Goal: Task Accomplishment & Management: Complete application form

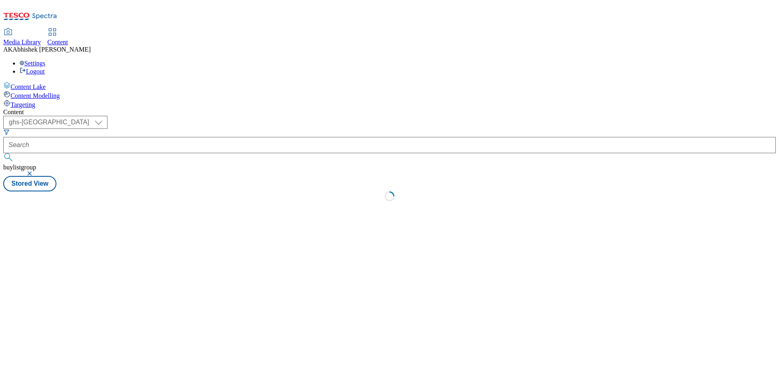
select select "ghs-[GEOGRAPHIC_DATA]"
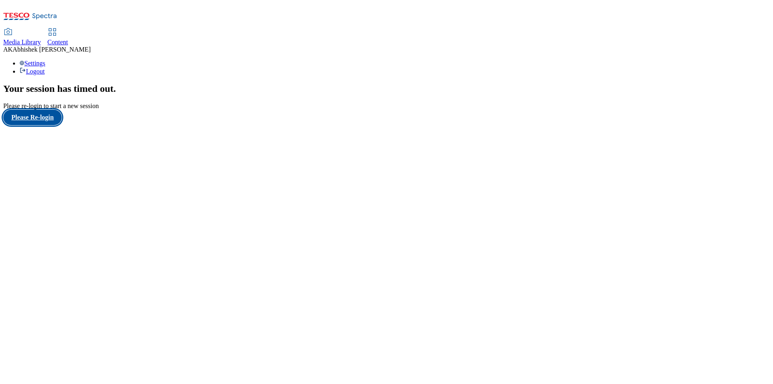
click at [35, 125] on button "Please Re-login" at bounding box center [32, 117] width 58 height 15
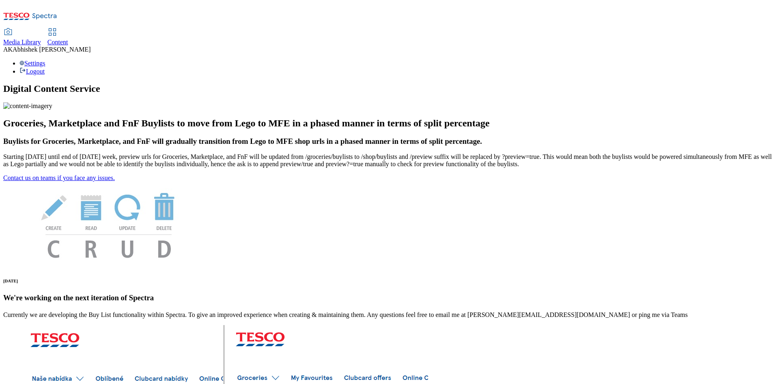
click at [68, 39] on div "Content" at bounding box center [57, 42] width 21 height 7
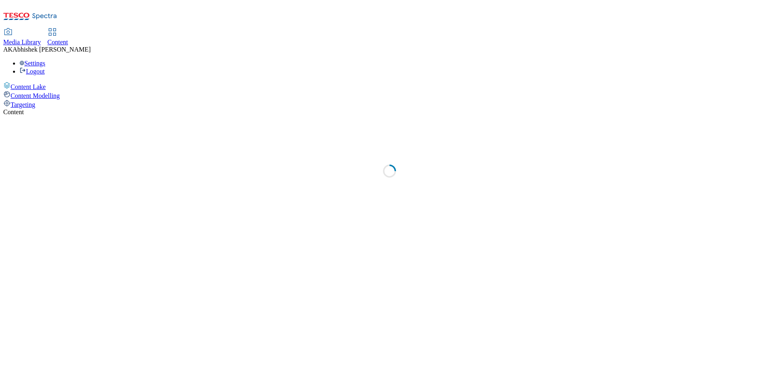
select select "ghs-[GEOGRAPHIC_DATA]"
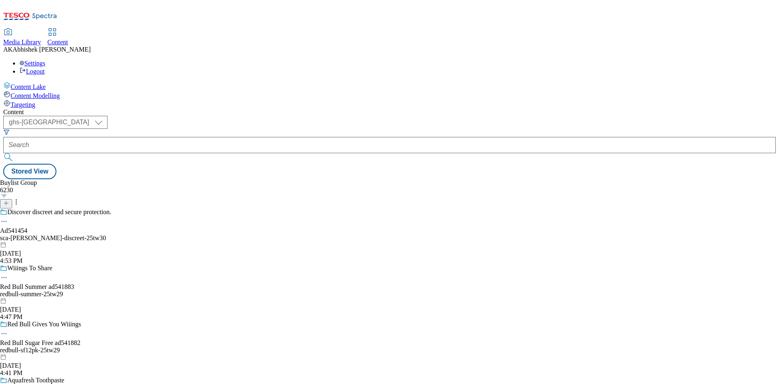
click at [9, 200] on icon at bounding box center [6, 203] width 6 height 6
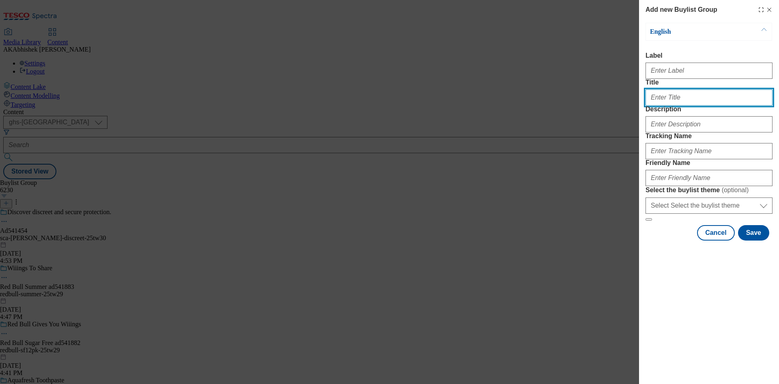
click at [683, 106] on input "Title" at bounding box center [709, 97] width 127 height 16
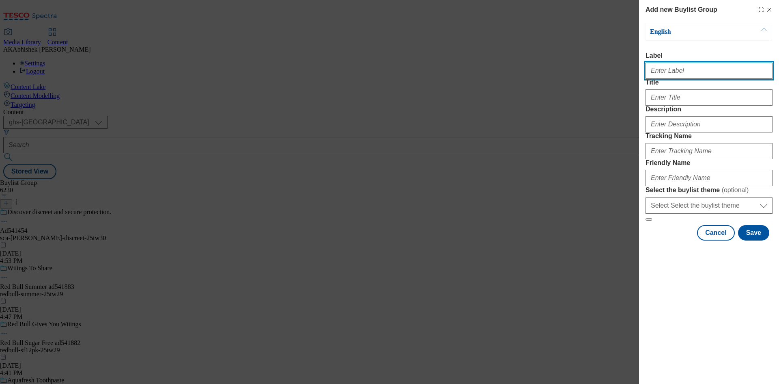
click at [664, 74] on input "Label" at bounding box center [709, 70] width 127 height 16
paste input "541950"
type input "Ad541950"
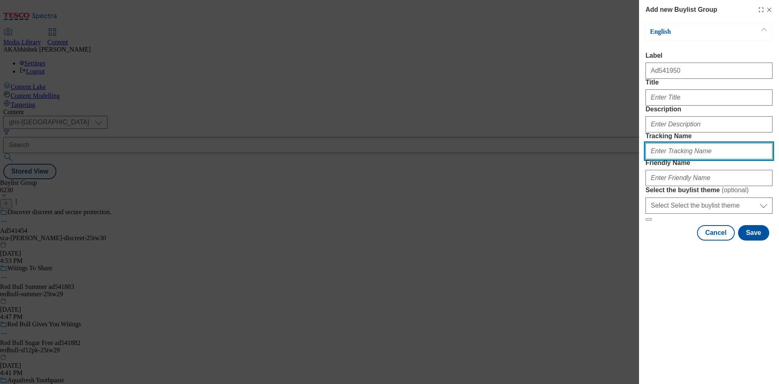
click at [685, 159] on input "Tracking Name" at bounding box center [709, 151] width 127 height 16
paste input "541950"
type input "DH_AD541950"
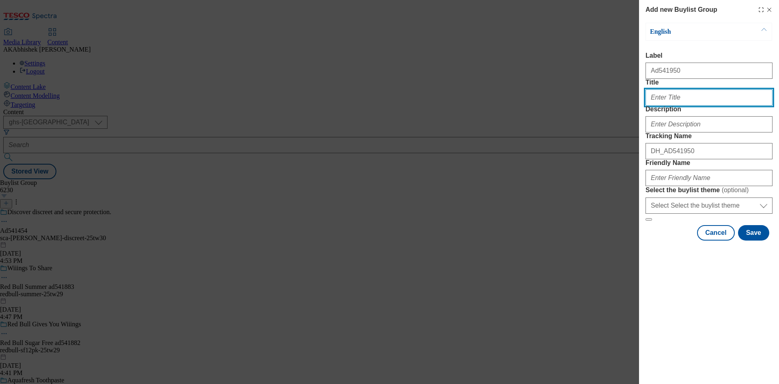
click at [669, 106] on input "Title" at bounding box center [709, 97] width 127 height 16
click at [700, 106] on input "Collezione Romana" at bounding box center [709, 97] width 127 height 16
type input "Collezione Romana by [PERSON_NAME] [PERSON_NAME]"
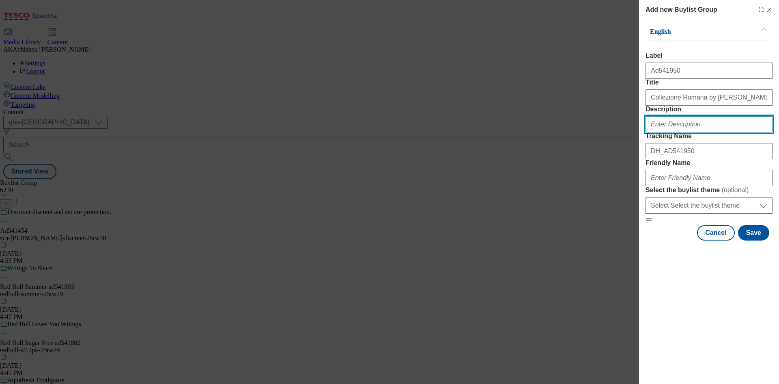
click at [718, 132] on input "Description" at bounding box center [709, 124] width 127 height 16
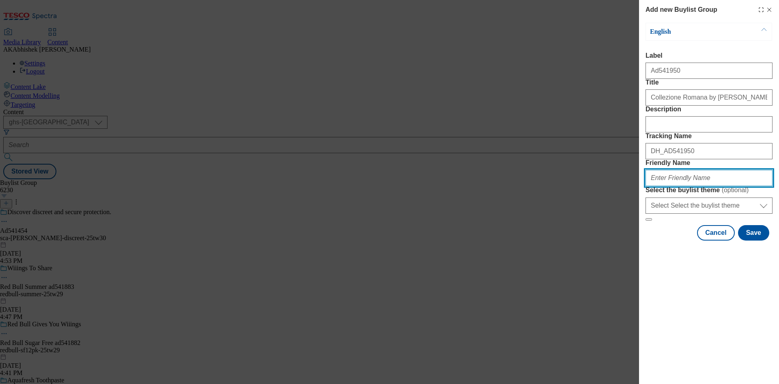
click at [707, 186] on input "Friendly Name" at bounding box center [709, 178] width 127 height 16
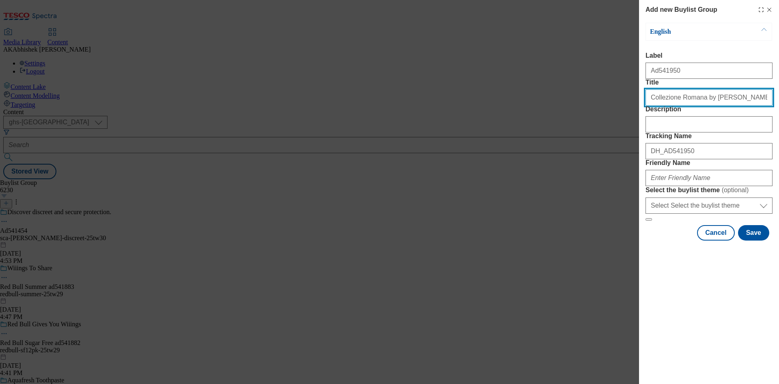
drag, startPoint x: 700, startPoint y: 115, endPoint x: 776, endPoint y: 139, distance: 79.6
click at [779, 116] on div "Add new Buylist Group English Label Ad541950 Title Collezione Romana by [PERSON…" at bounding box center [709, 121] width 140 height 242
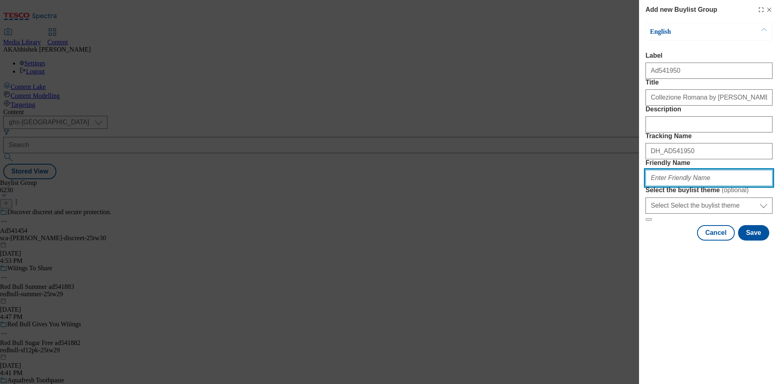
click at [691, 186] on input "Friendly Name" at bounding box center [709, 178] width 127 height 16
paste input "[PERSON_NAME] [PERSON_NAME]"
click at [656, 186] on input "[PERSON_NAME] [PERSON_NAME]" at bounding box center [709, 178] width 127 height 16
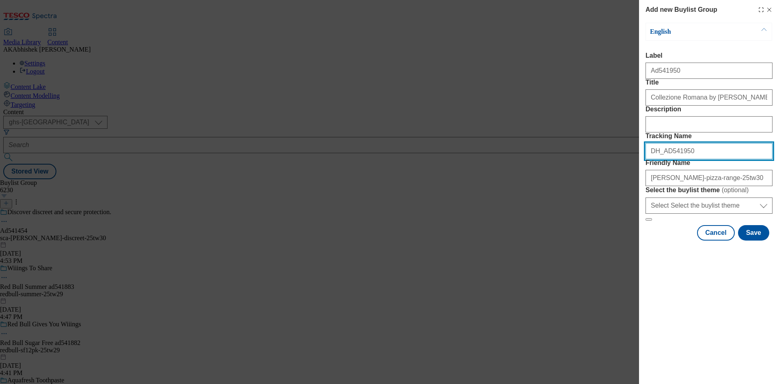
drag, startPoint x: 699, startPoint y: 197, endPoint x: 595, endPoint y: 203, distance: 103.6
click at [595, 203] on div "Add new Buylist Group English Label Ad541950 Title Collezione Romana by [PERSON…" at bounding box center [389, 192] width 779 height 384
click at [750, 240] on button "Save" at bounding box center [753, 232] width 31 height 15
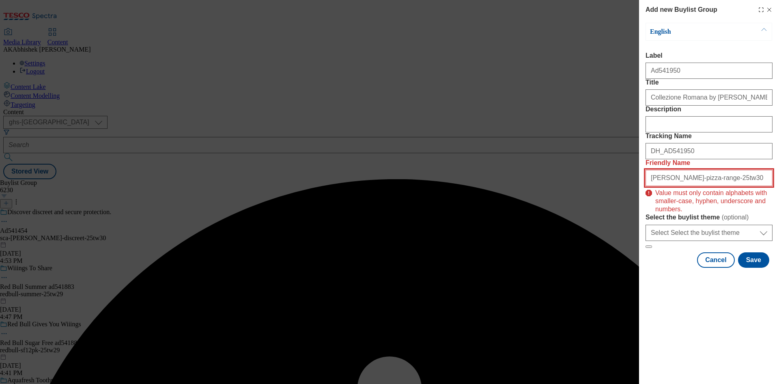
click at [738, 186] on input "[PERSON_NAME]-pizza-range-25tw30" at bounding box center [709, 178] width 127 height 16
drag, startPoint x: 652, startPoint y: 236, endPoint x: 674, endPoint y: 243, distance: 22.6
click at [652, 186] on input "[PERSON_NAME]-pizza-range-25tw30" at bounding box center [709, 178] width 127 height 16
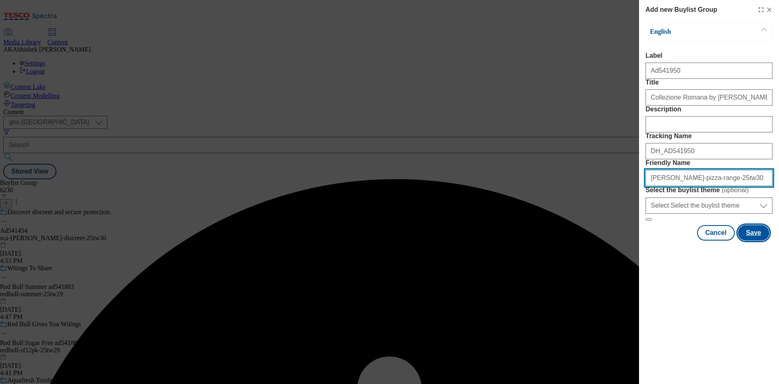
type input "[PERSON_NAME]-pizza-range-25tw30"
click at [755, 240] on button "Save" at bounding box center [753, 232] width 31 height 15
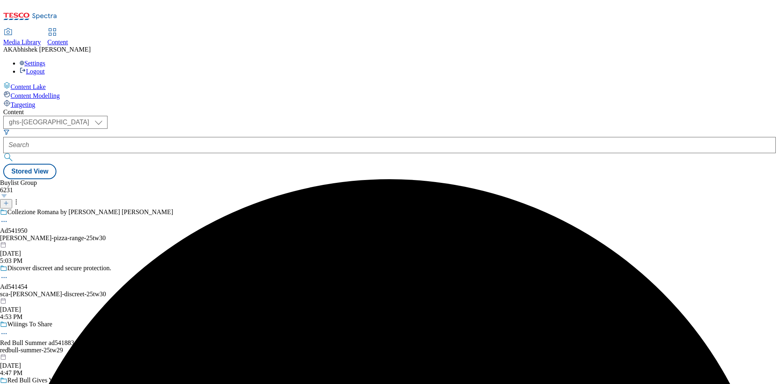
click at [180, 208] on div "Collezione Romana by [PERSON_NAME] [PERSON_NAME] Ad541950 [PERSON_NAME]-pizza-r…" at bounding box center [90, 236] width 180 height 56
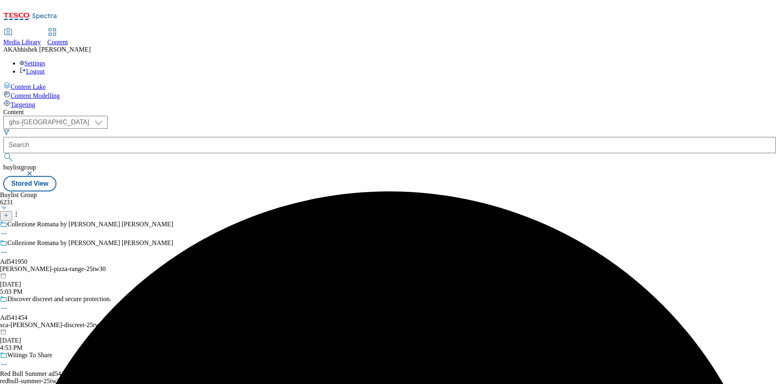
click at [180, 239] on div "Collezione Romana by [PERSON_NAME] [PERSON_NAME] Ad541950 [PERSON_NAME]-pizza-r…" at bounding box center [90, 267] width 180 height 56
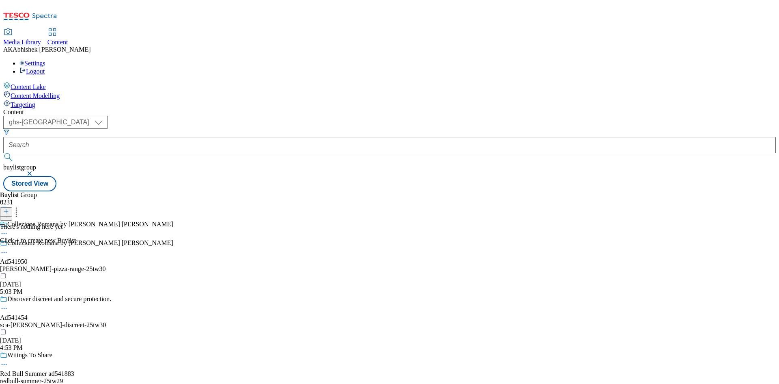
click at [180, 239] on div "Collezione Romana by [PERSON_NAME] [PERSON_NAME] Ad541950 [PERSON_NAME]-pizza-r…" at bounding box center [90, 267] width 180 height 56
drag, startPoint x: 383, startPoint y: 93, endPoint x: 379, endPoint y: 94, distance: 4.2
click at [76, 206] on div at bounding box center [38, 211] width 76 height 11
click at [9, 208] on icon at bounding box center [6, 211] width 6 height 6
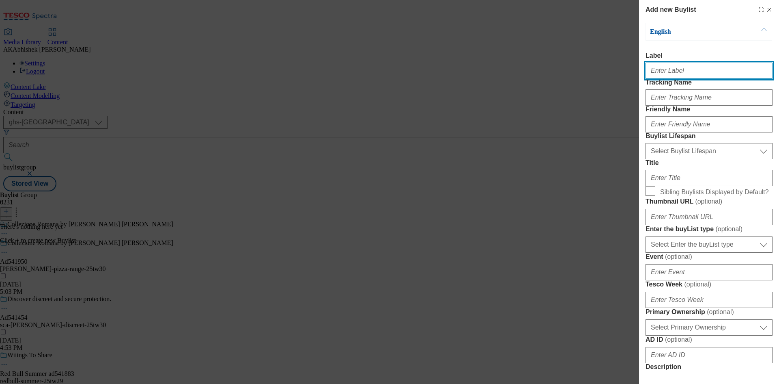
click at [683, 75] on input "Label" at bounding box center [709, 70] width 127 height 16
paste input "DH_AD541950"
type input "DH_AD541950"
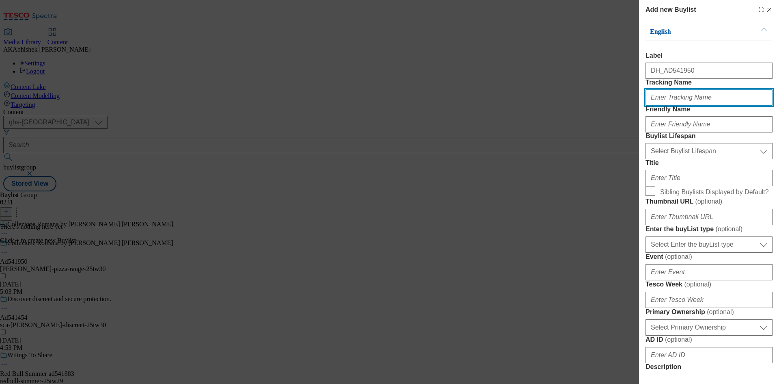
click at [684, 106] on input "Tracking Name" at bounding box center [709, 97] width 127 height 16
paste input "DH_AD541950"
type input "DH_AD541950"
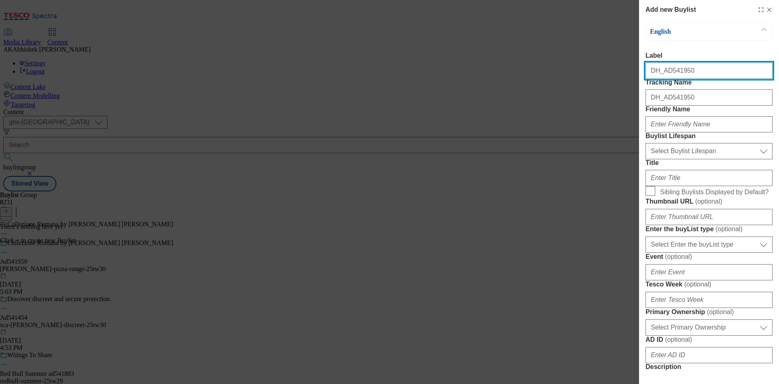
drag, startPoint x: 667, startPoint y: 75, endPoint x: 570, endPoint y: 75, distance: 96.6
click at [570, 75] on div "Add new Buylist English Label DH_AD541950 Tracking Name DH_AD541950 Friendly Na…" at bounding box center [389, 192] width 779 height 384
paste input "541950"
type input "Ad541950"
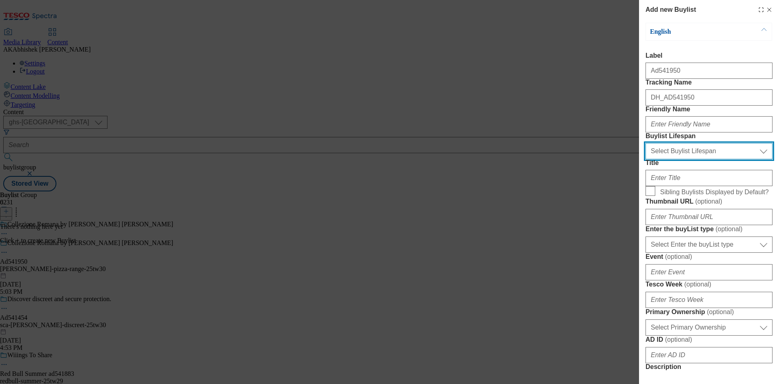
click at [686, 159] on select "Select Buylist Lifespan evergreen seasonal tactical" at bounding box center [709, 151] width 127 height 16
select select "tactical"
click at [646, 159] on select "Select Buylist Lifespan evergreen seasonal tactical" at bounding box center [709, 151] width 127 height 16
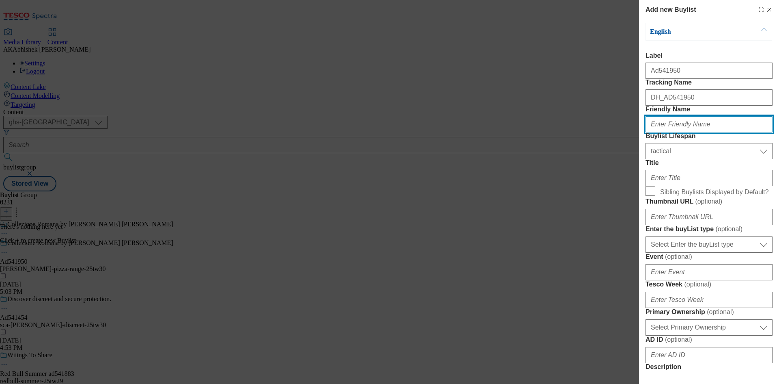
click at [664, 132] on input "Friendly Name" at bounding box center [709, 124] width 127 height 16
drag, startPoint x: 696, startPoint y: 151, endPoint x: 731, endPoint y: 158, distance: 36.0
click at [696, 132] on input "Friendly Name" at bounding box center [709, 124] width 127 height 16
paste input "[PERSON_NAME]"
type input "[PERSON_NAME]"
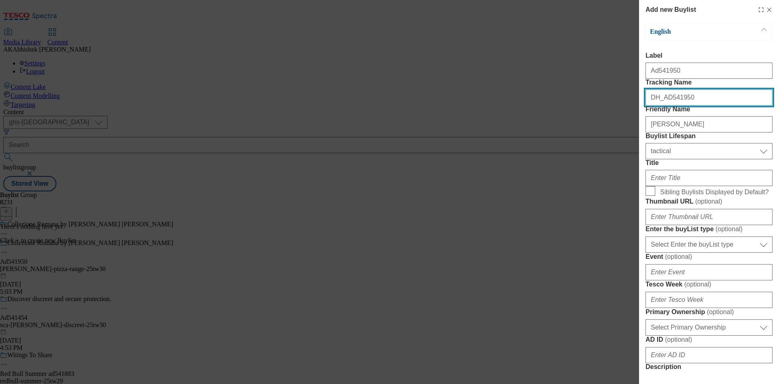
drag, startPoint x: 666, startPoint y: 114, endPoint x: 726, endPoint y: 114, distance: 59.7
click at [726, 106] on input "DH_AD541950" at bounding box center [709, 97] width 127 height 16
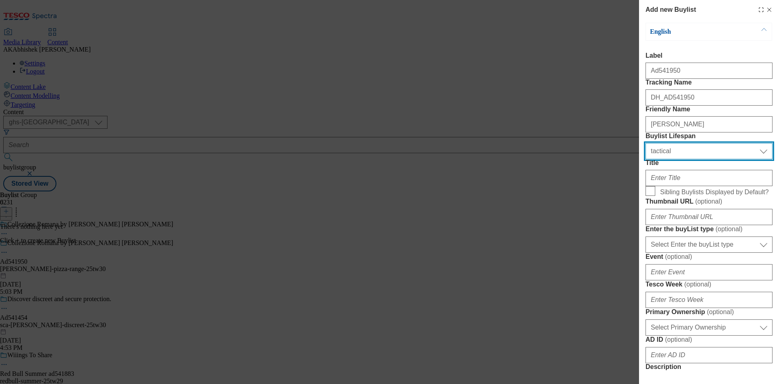
click at [700, 159] on select "Select Buylist Lifespan evergreen seasonal tactical" at bounding box center [709, 151] width 127 height 16
click at [646, 159] on select "Select Buylist Lifespan evergreen seasonal tactical" at bounding box center [709, 151] width 127 height 16
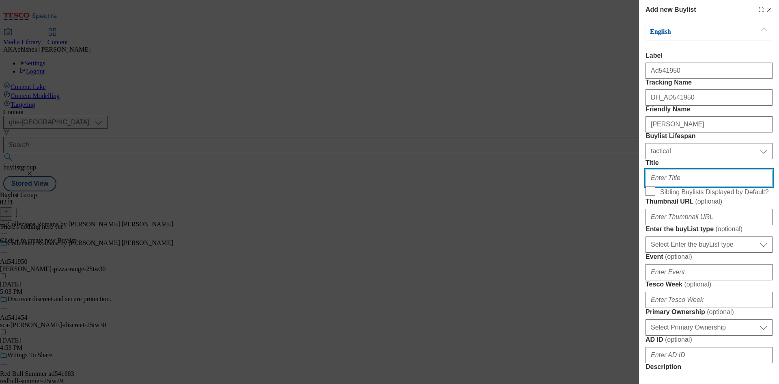
click at [690, 186] on input "Title" at bounding box center [709, 178] width 127 height 16
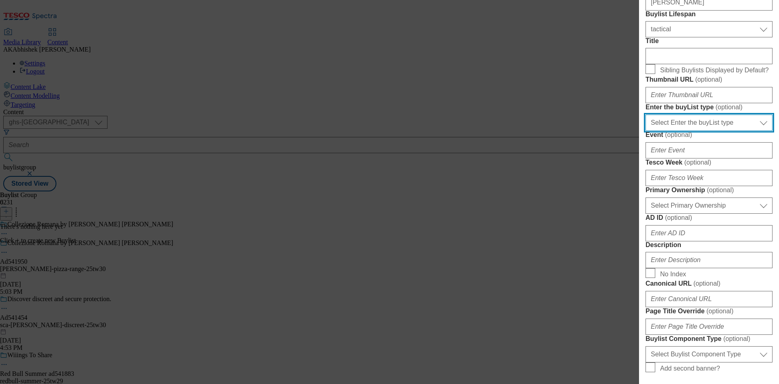
click at [709, 131] on select "Select Enter the buyList type event supplier funded long term >4 weeks supplier…" at bounding box center [709, 122] width 127 height 16
select select "supplier funded short term 1-3 weeks"
click at [646, 131] on select "Select Enter the buyList type event supplier funded long term >4 weeks supplier…" at bounding box center [709, 122] width 127 height 16
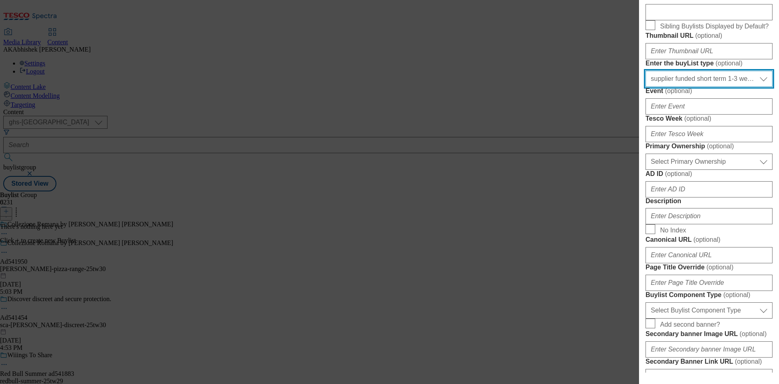
scroll to position [244, 0]
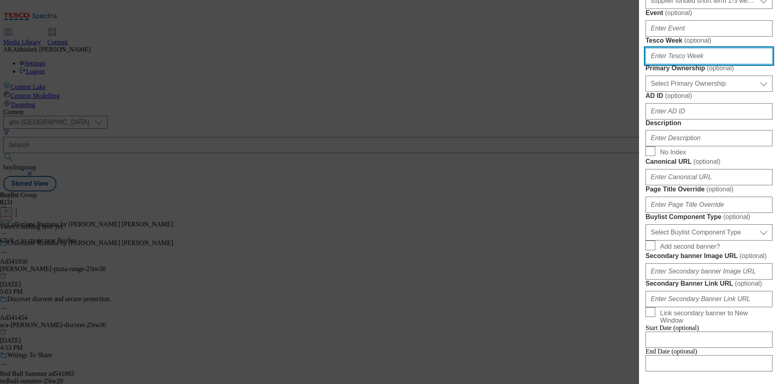
click at [678, 64] on input "Tesco Week ( optional )" at bounding box center [709, 56] width 127 height 16
type input "30"
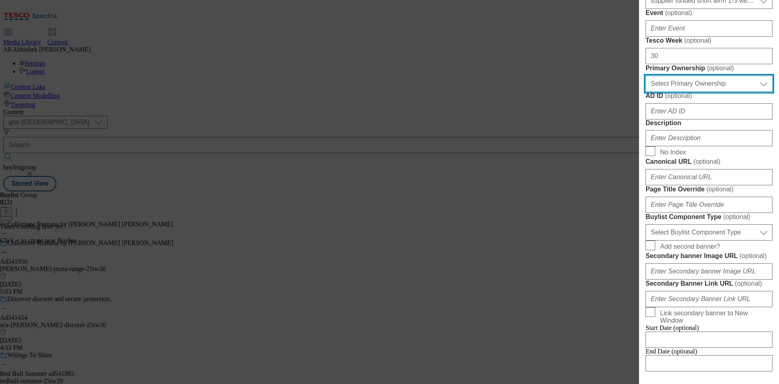
click at [694, 92] on select "Select Primary Ownership [PERSON_NAME]" at bounding box center [709, 83] width 127 height 16
select select "dunnhumby"
click at [646, 92] on select "Select Primary Ownership [PERSON_NAME]" at bounding box center [709, 83] width 127 height 16
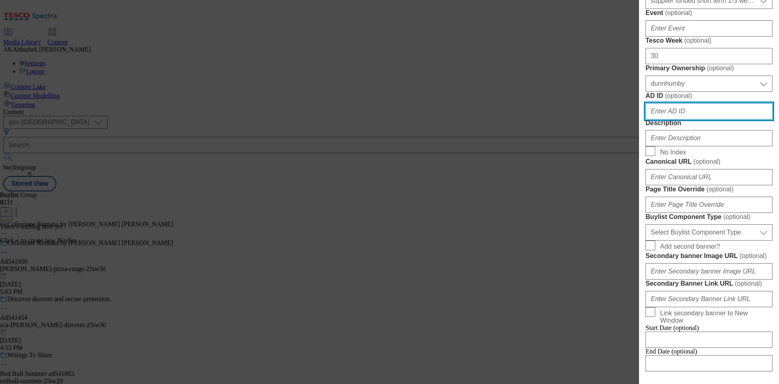
click at [694, 119] on input "AD ID ( optional )" at bounding box center [709, 111] width 127 height 16
paste input "541950"
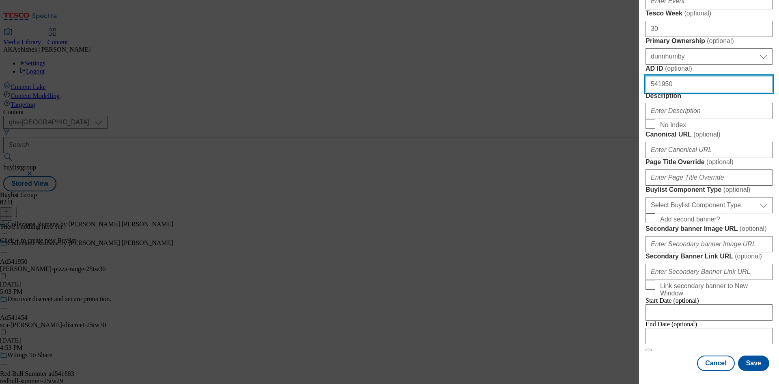
type input "541950"
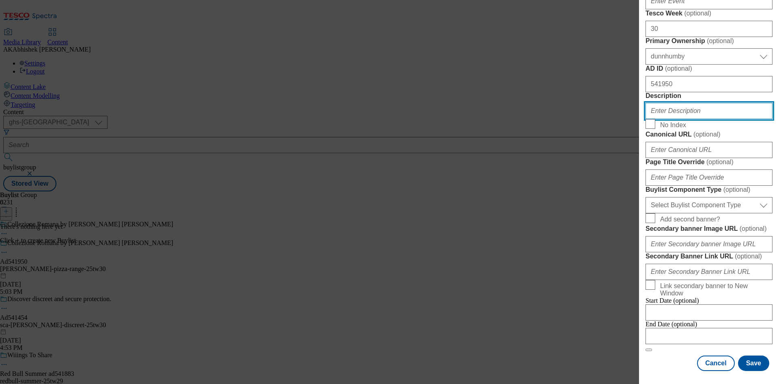
click at [677, 119] on input "Description" at bounding box center [709, 111] width 127 height 16
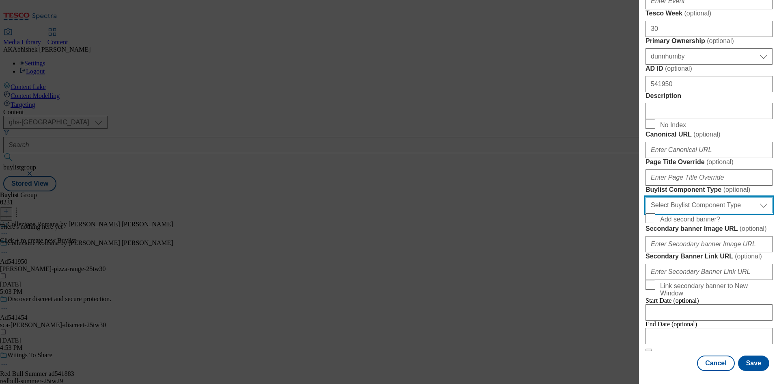
click at [709, 197] on select "Select Buylist Component Type Banner Competition Header Meal" at bounding box center [709, 205] width 127 height 16
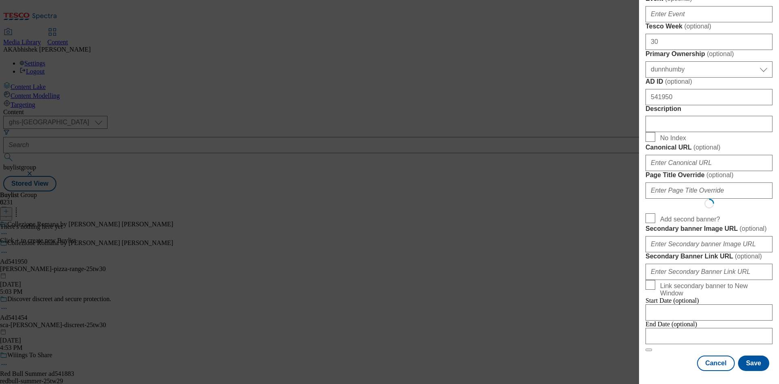
select select "Banner"
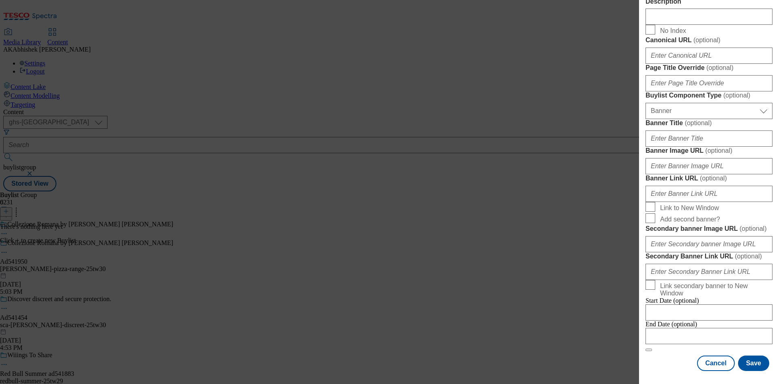
scroll to position [711, 0]
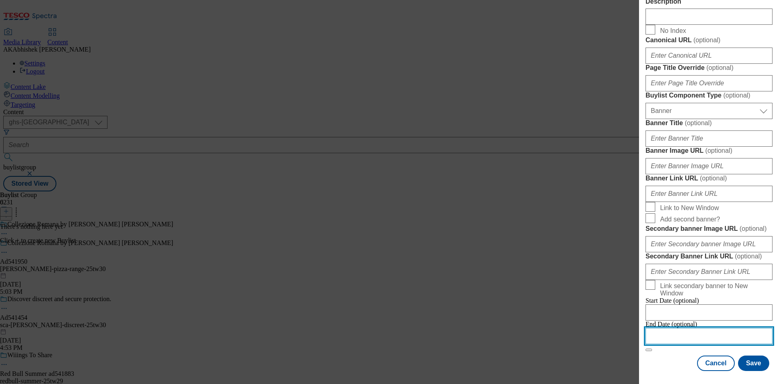
click at [690, 328] on input "Modal" at bounding box center [709, 336] width 127 height 16
select select "2025"
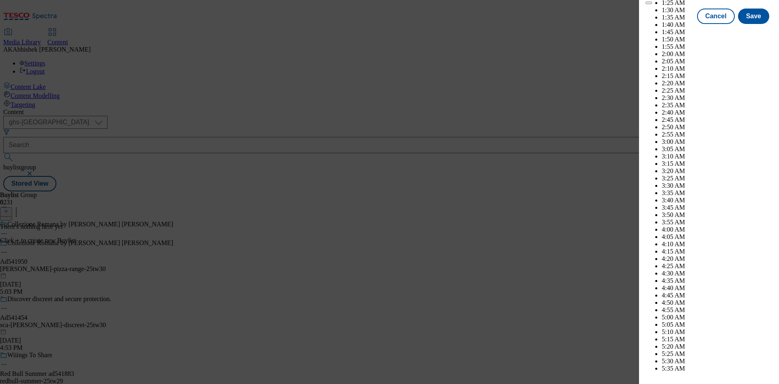
scroll to position [3058, 0]
select select "November"
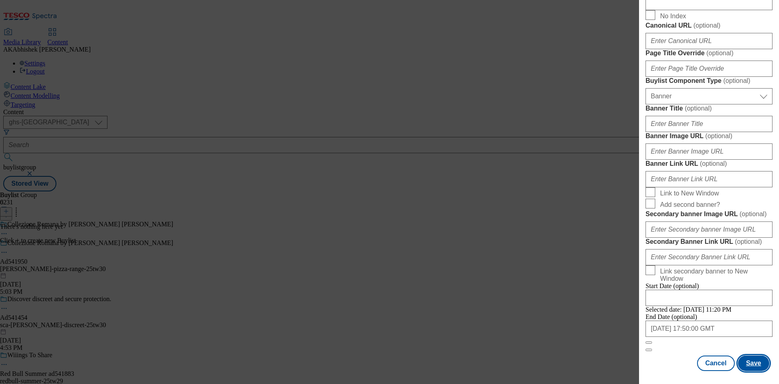
click at [748, 364] on button "Save" at bounding box center [753, 362] width 31 height 15
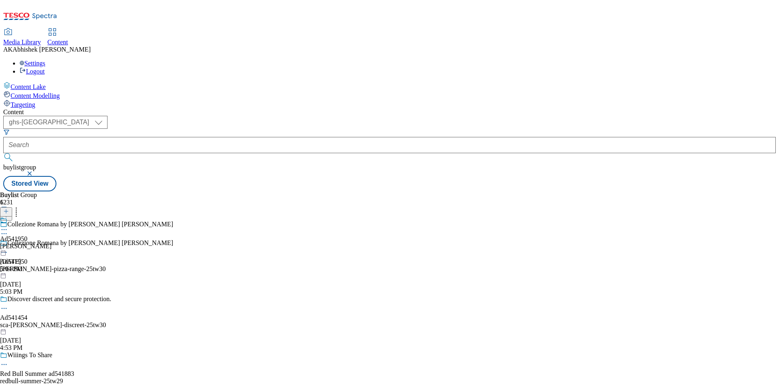
click at [52, 242] on div "[PERSON_NAME]" at bounding box center [26, 245] width 52 height 7
click at [8, 211] on line at bounding box center [6, 211] width 4 height 0
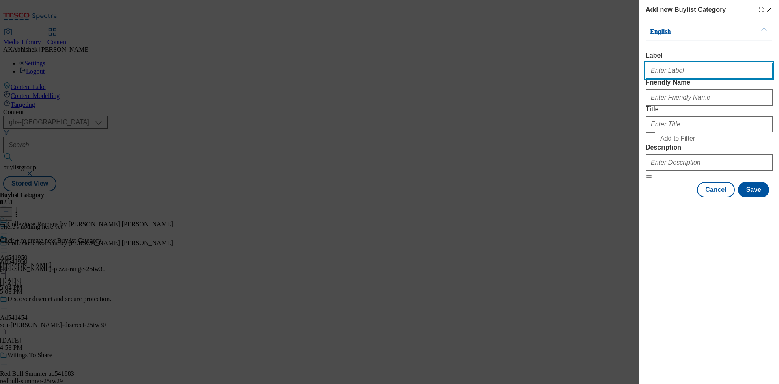
click at [664, 75] on input "Label" at bounding box center [709, 70] width 127 height 16
paste input "541950"
type input "Ad541950"
click at [666, 86] on label "Friendly Name" at bounding box center [709, 82] width 127 height 7
click at [666, 97] on input "Friendly Name" at bounding box center [709, 97] width 127 height 16
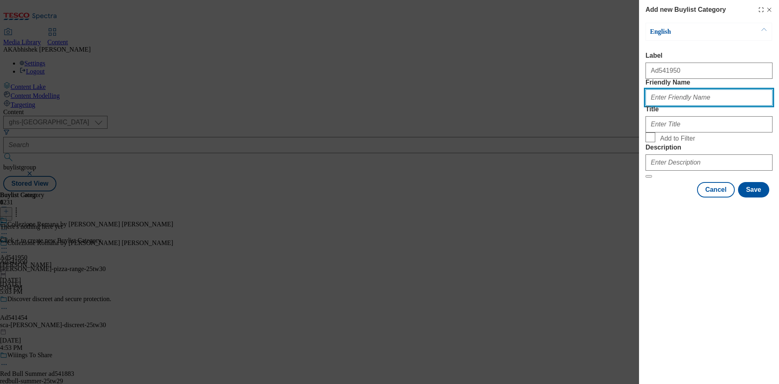
click at [668, 106] on input "Friendly Name" at bounding box center [709, 97] width 127 height 16
drag, startPoint x: 702, startPoint y: 117, endPoint x: 708, endPoint y: 120, distance: 6.9
click at [702, 106] on input "Friendly Name" at bounding box center [709, 97] width 127 height 16
paste input "[PERSON_NAME]-pizza-range"
drag, startPoint x: 682, startPoint y: 115, endPoint x: 614, endPoint y: 116, distance: 68.2
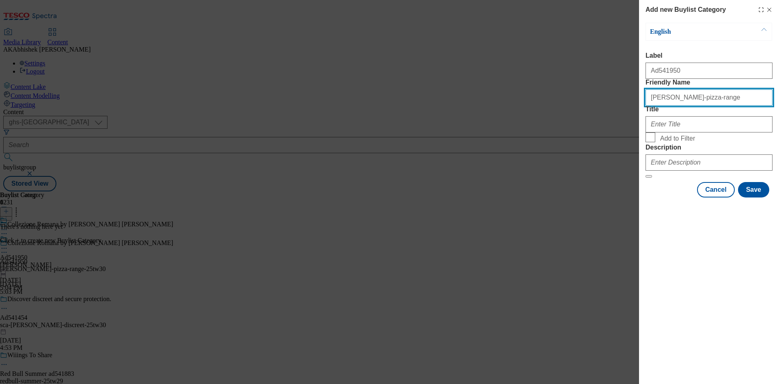
click at [614, 116] on div "Add new Buylist Category English Label Ad541950 Friendly Name [PERSON_NAME]-piz…" at bounding box center [389, 192] width 779 height 384
type input "[PERSON_NAME]-pizza-range"
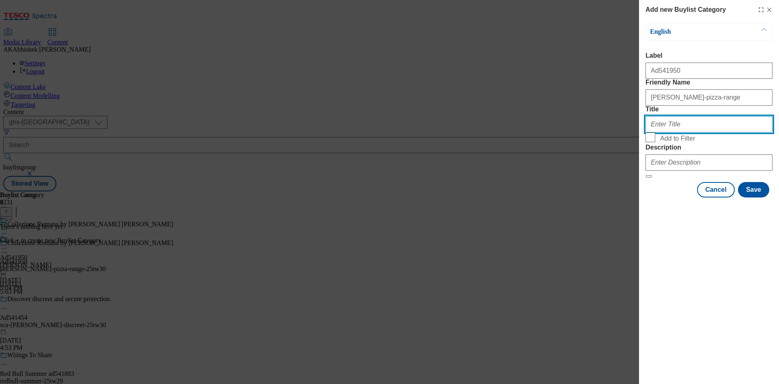
click at [661, 132] on input "Title" at bounding box center [709, 124] width 127 height 16
paste input "[PERSON_NAME] & [PERSON_NAME]"
type input "[PERSON_NAME] & [PERSON_NAME]"
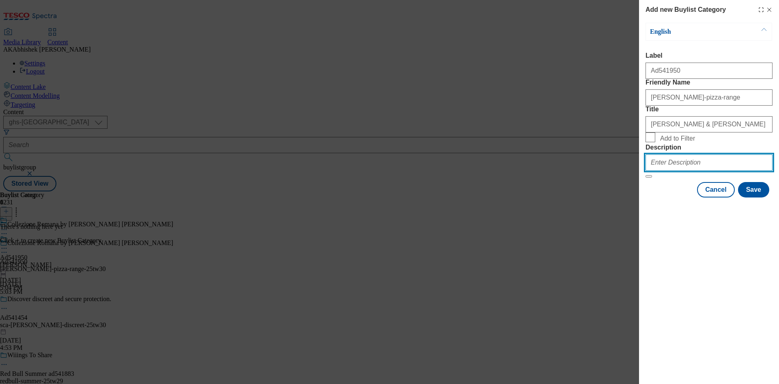
click at [679, 170] on input "Description" at bounding box center [709, 162] width 127 height 16
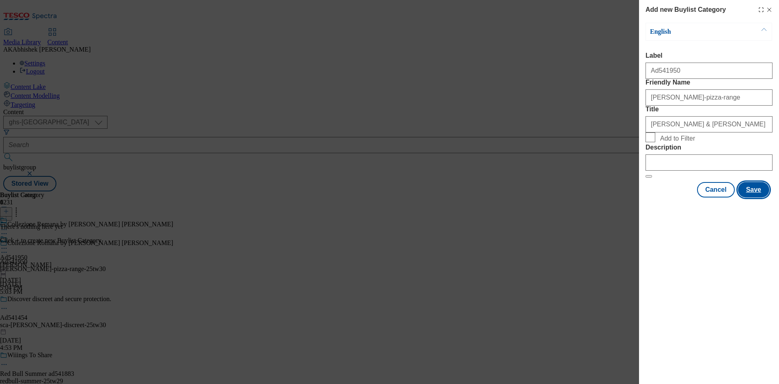
click at [753, 197] on button "Save" at bounding box center [753, 189] width 31 height 15
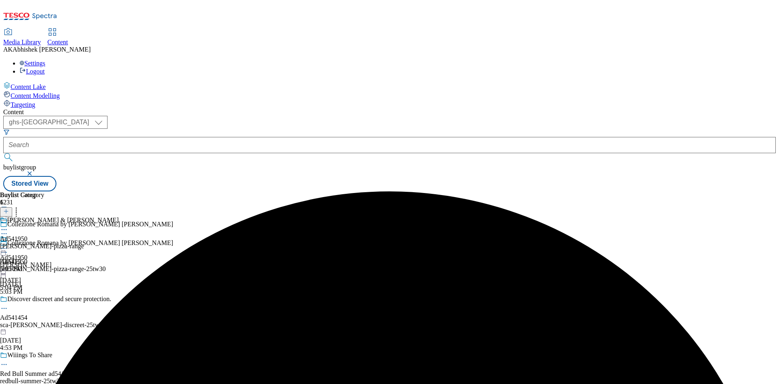
click at [119, 242] on div "[PERSON_NAME]-pizza-range" at bounding box center [59, 245] width 119 height 7
click at [12, 207] on button at bounding box center [6, 211] width 12 height 9
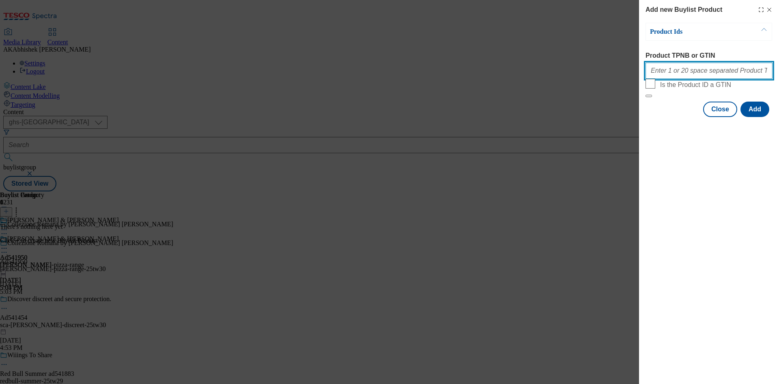
click at [688, 75] on input "Product TPNB or GTIN" at bounding box center [709, 70] width 127 height 16
paste input "96982804 96932755 96538750"
type input "96982804 96932755 96538750"
click at [757, 117] on button "Add" at bounding box center [755, 108] width 29 height 15
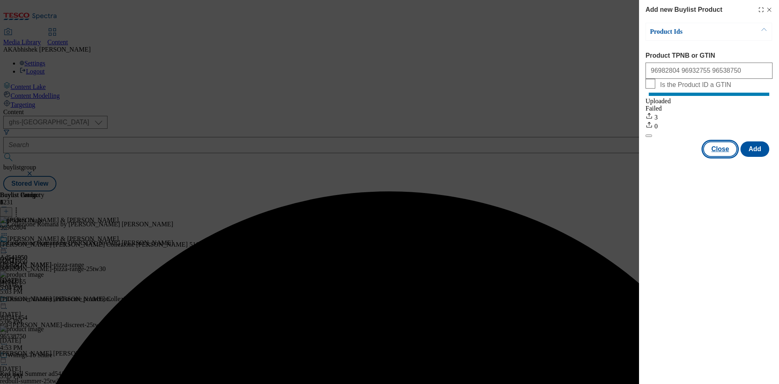
click at [722, 157] on button "Close" at bounding box center [720, 148] width 34 height 15
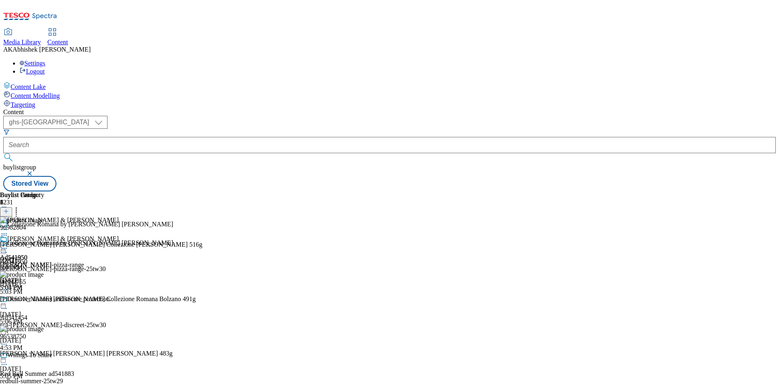
click at [8, 244] on icon at bounding box center [4, 248] width 8 height 8
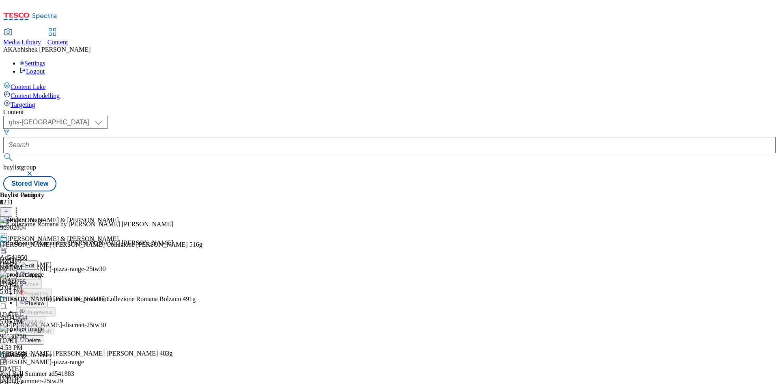
click at [44, 300] on span "Preview" at bounding box center [34, 303] width 19 height 6
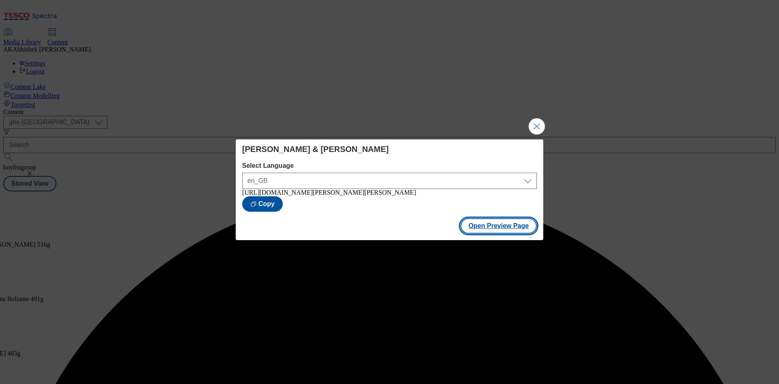
click at [476, 230] on button "Open Preview Page" at bounding box center [499, 225] width 77 height 15
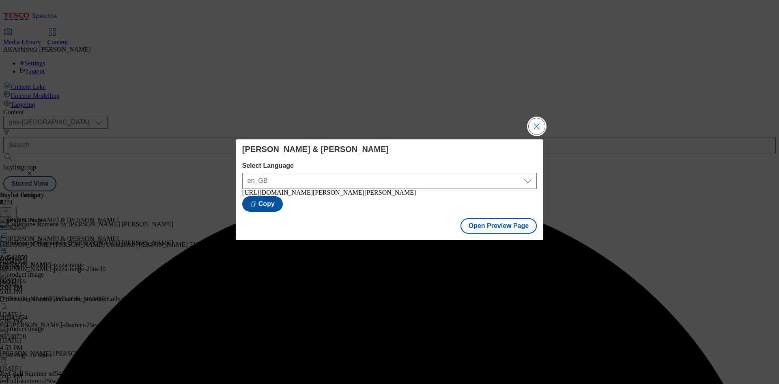
click at [535, 121] on button "Close Modal" at bounding box center [537, 126] width 16 height 16
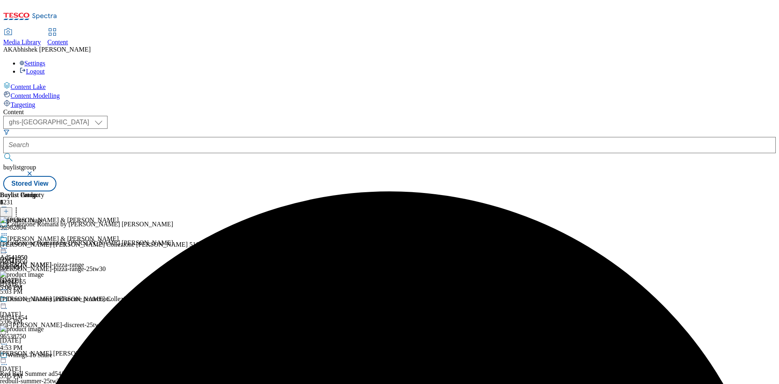
click at [180, 239] on div "Collezione Romana by [PERSON_NAME] [PERSON_NAME] Ad541950 [PERSON_NAME]-pizza-r…" at bounding box center [90, 267] width 180 height 56
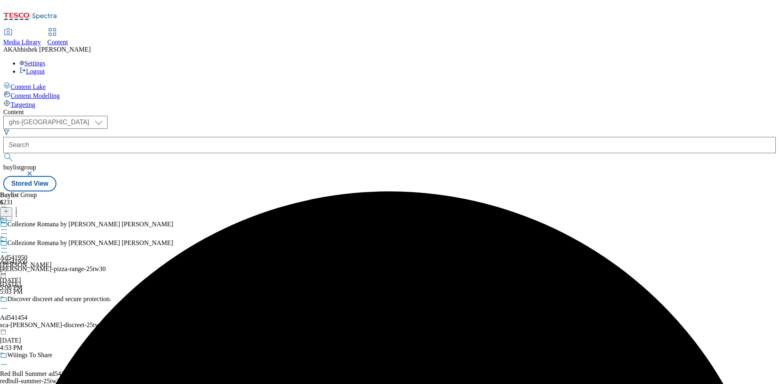
click at [180, 239] on div "Collezione Romana by [PERSON_NAME] [PERSON_NAME] Ad541950 [PERSON_NAME]-pizza-r…" at bounding box center [90, 267] width 180 height 56
click at [8, 248] on icon at bounding box center [4, 252] width 8 height 8
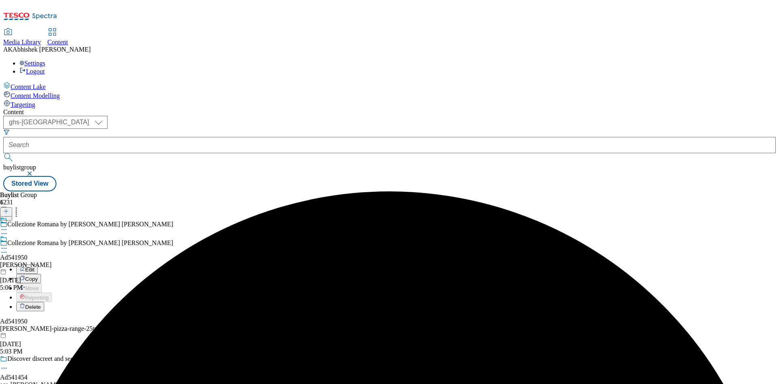
click at [34, 266] on span "Edit" at bounding box center [29, 269] width 9 height 6
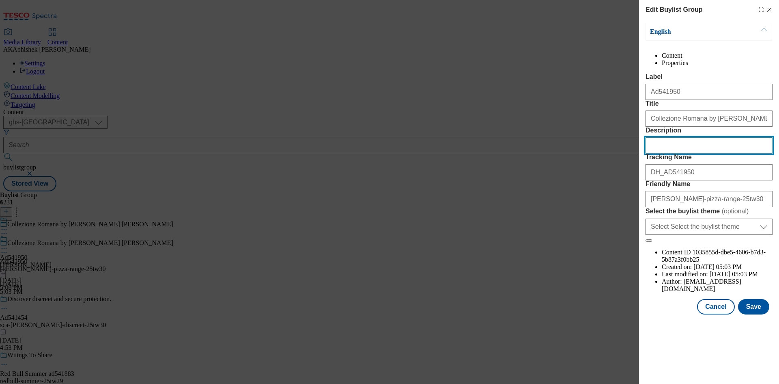
click at [685, 153] on input "Description" at bounding box center [709, 145] width 127 height 16
paste input "[PERSON_NAME] [PERSON_NAME] Collezione Romana Portofino Pizza - Tomato & Mozzar…"
type input "[PERSON_NAME] [PERSON_NAME] Collezione Romana Portofino Pizza - Tomato & Mozzar…"
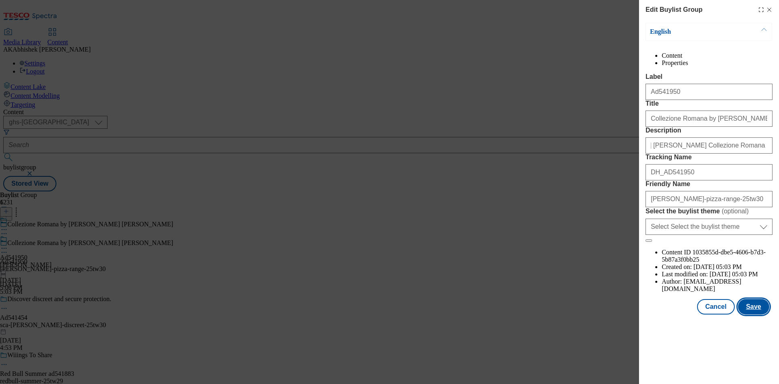
click at [749, 314] on button "Save" at bounding box center [753, 306] width 31 height 15
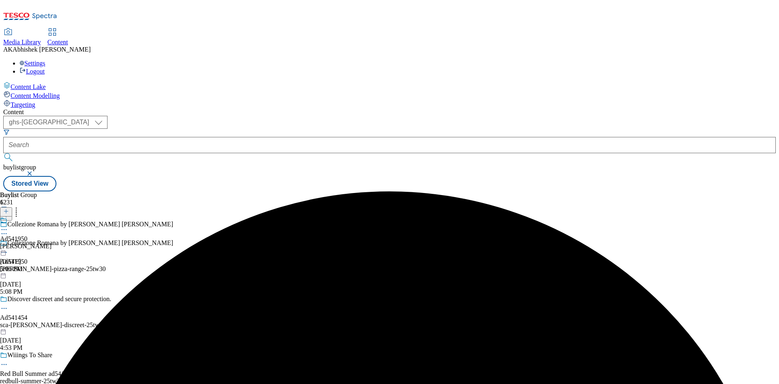
click at [8, 225] on icon at bounding box center [4, 229] width 8 height 8
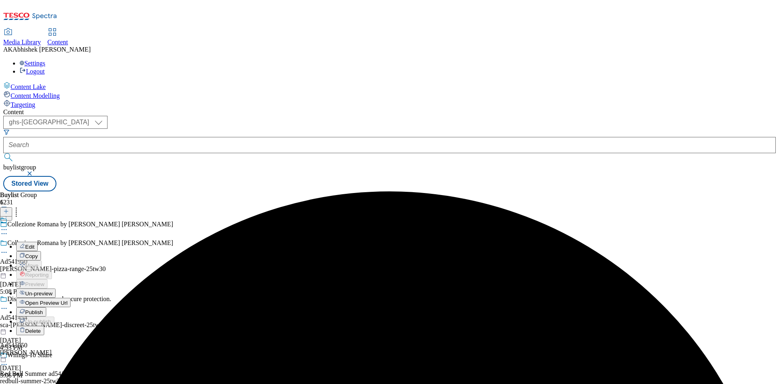
click at [34, 244] on span "Edit" at bounding box center [29, 247] width 9 height 6
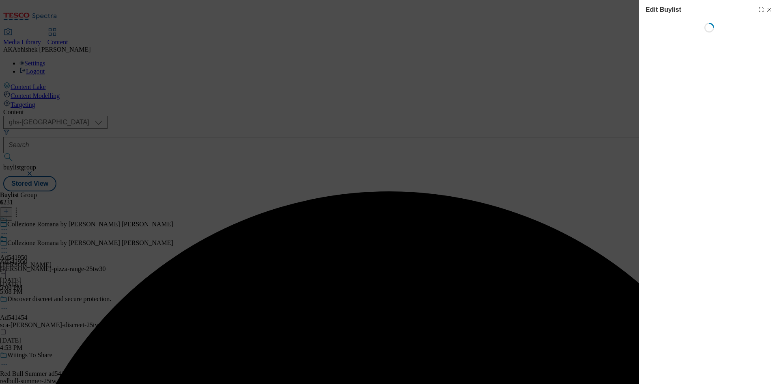
select select "tactical"
select select "supplier funded short term 1-3 weeks"
select select "dunnhumby"
select select "Banner"
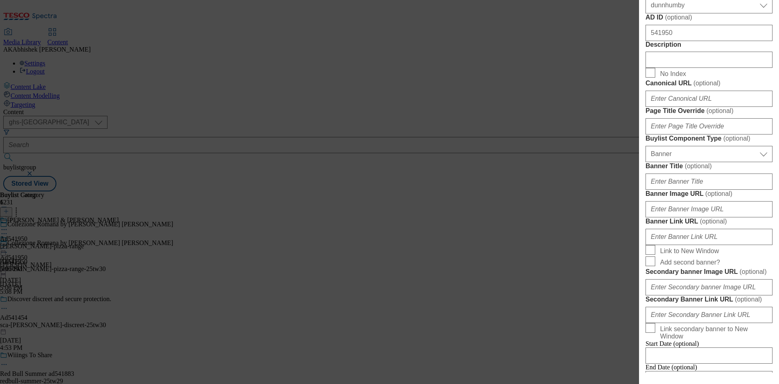
scroll to position [406, 0]
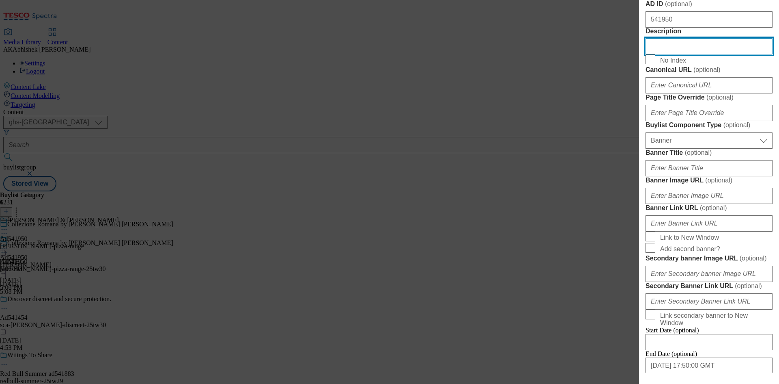
click at [670, 54] on input "Description" at bounding box center [709, 46] width 127 height 16
paste input "[PERSON_NAME] [PERSON_NAME] Collezione Romana Portofino Pizza - Tomato & Mozzar…"
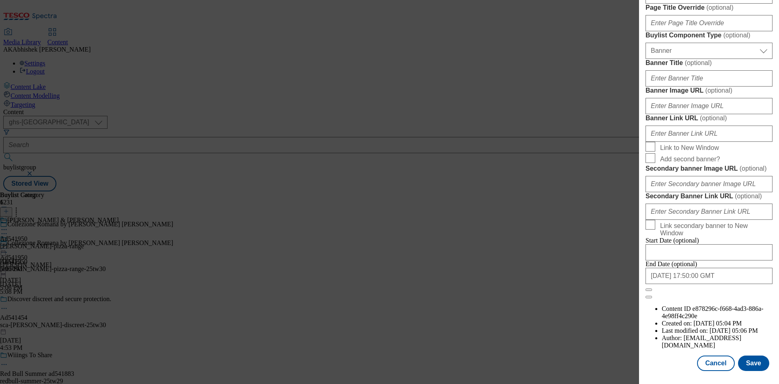
scroll to position [797, 0]
type input "[PERSON_NAME] [PERSON_NAME] Collezione Romana Portofino Pizza - Tomato & Mozzar…"
click at [757, 361] on button "Save" at bounding box center [753, 362] width 31 height 15
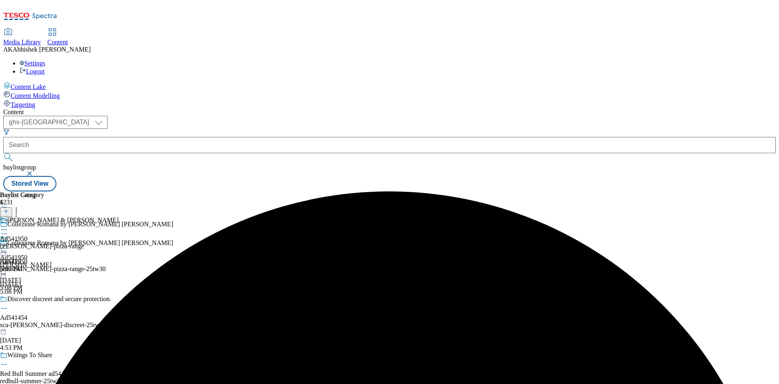
click at [8, 225] on icon at bounding box center [4, 229] width 8 height 8
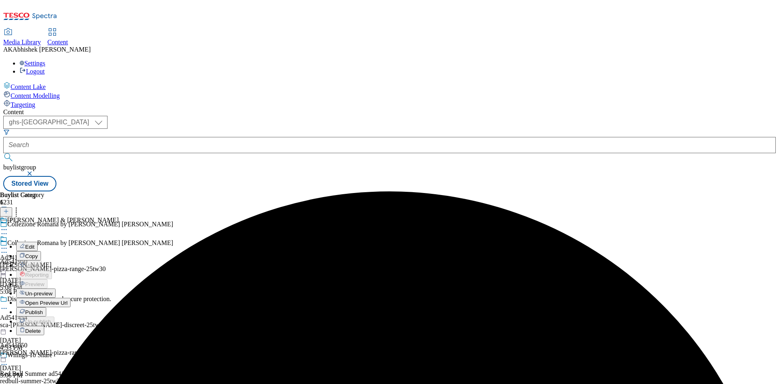
click at [38, 241] on button "Edit" at bounding box center [27, 245] width 22 height 9
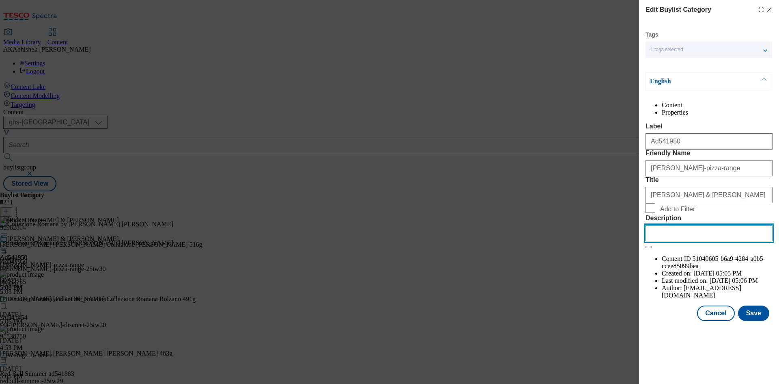
click at [702, 241] on input "Description" at bounding box center [709, 233] width 127 height 16
paste input "[PERSON_NAME] [PERSON_NAME] Collezione Romana Portofino Pizza - Tomato & Mozzar…"
type input "[PERSON_NAME] [PERSON_NAME] Collezione Romana Portofino Pizza - Tomato & Mozzar…"
click at [747, 321] on button "Save" at bounding box center [753, 312] width 31 height 15
